Goal: Task Accomplishment & Management: Use online tool/utility

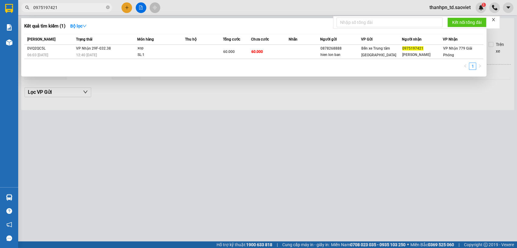
click at [85, 9] on input "0975197421" at bounding box center [68, 7] width 71 height 7
click at [84, 9] on input "0975197421" at bounding box center [68, 7] width 71 height 7
type input "0357314536"
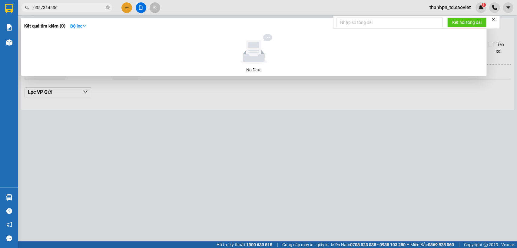
click at [75, 5] on input "0357314536" at bounding box center [68, 7] width 71 height 7
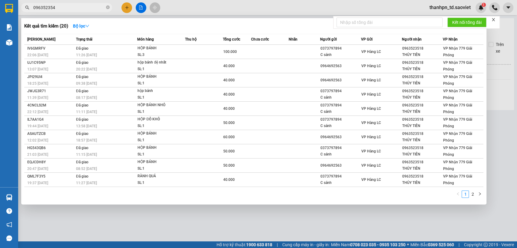
type input "0963523548"
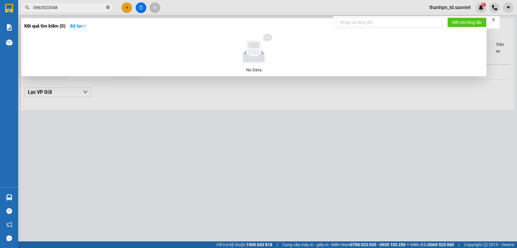
click at [107, 7] on icon "close-circle" at bounding box center [108, 7] width 4 height 4
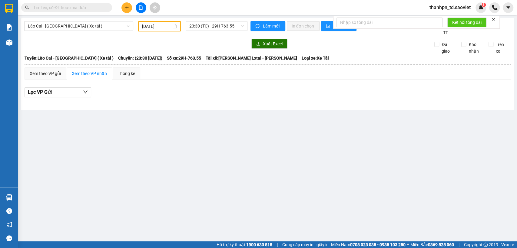
drag, startPoint x: 494, startPoint y: 18, endPoint x: 366, endPoint y: 24, distance: 128.6
click at [494, 18] on icon "close" at bounding box center [493, 20] width 4 height 4
click at [97, 9] on input "text" at bounding box center [68, 7] width 71 height 7
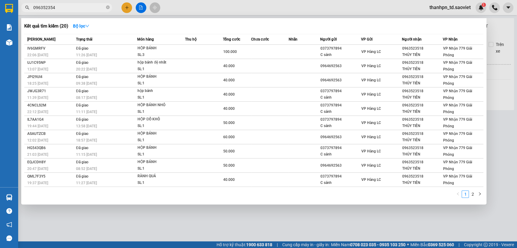
type input "0963523548"
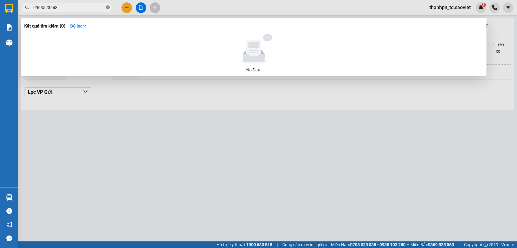
click at [109, 8] on icon "close-circle" at bounding box center [108, 7] width 4 height 4
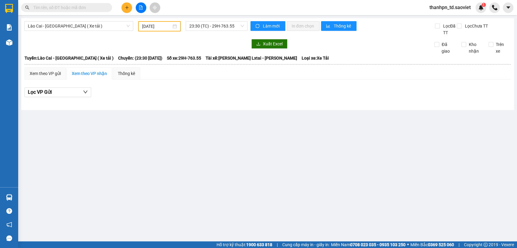
click at [99, 8] on input "text" at bounding box center [68, 7] width 71 height 7
click at [479, 10] on img at bounding box center [480, 7] width 5 height 5
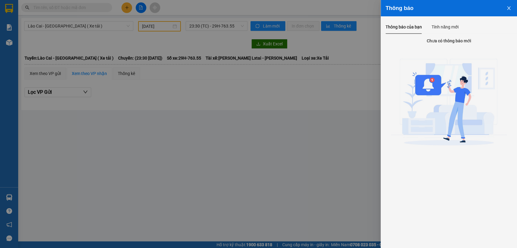
click at [508, 8] on icon "close" at bounding box center [508, 8] width 3 height 4
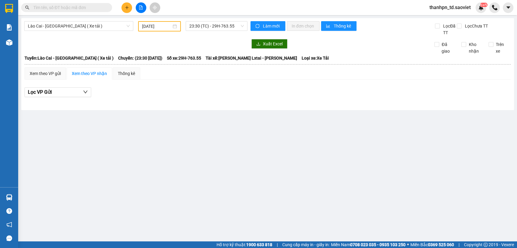
click at [75, 5] on input "text" at bounding box center [68, 7] width 71 height 7
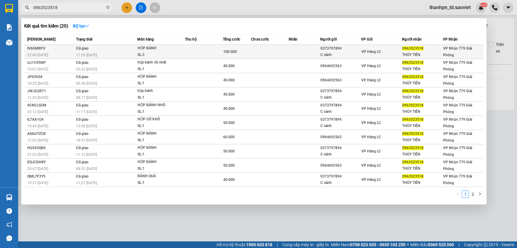
type input "0963523518"
click at [245, 56] on td "100.000" at bounding box center [237, 52] width 28 height 14
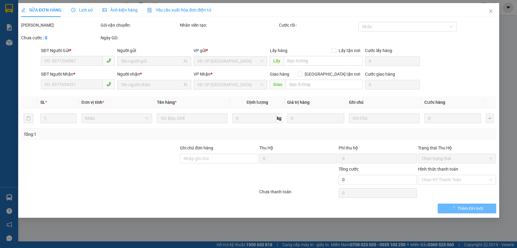
type input "0373797894"
type input "C sánh"
type input "0963523518"
type input "THỦY TIÊN"
type input "100.000"
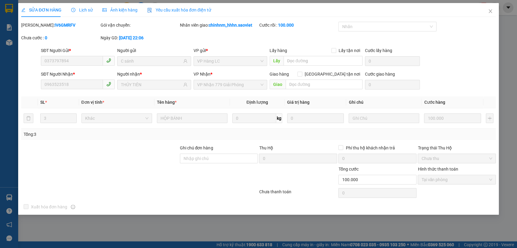
click at [74, 5] on div "Lịch sử" at bounding box center [82, 10] width 22 height 14
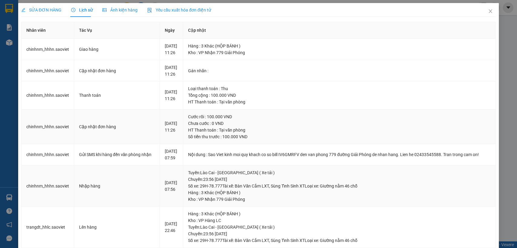
scroll to position [134, 0]
